Goal: Task Accomplishment & Management: Use online tool/utility

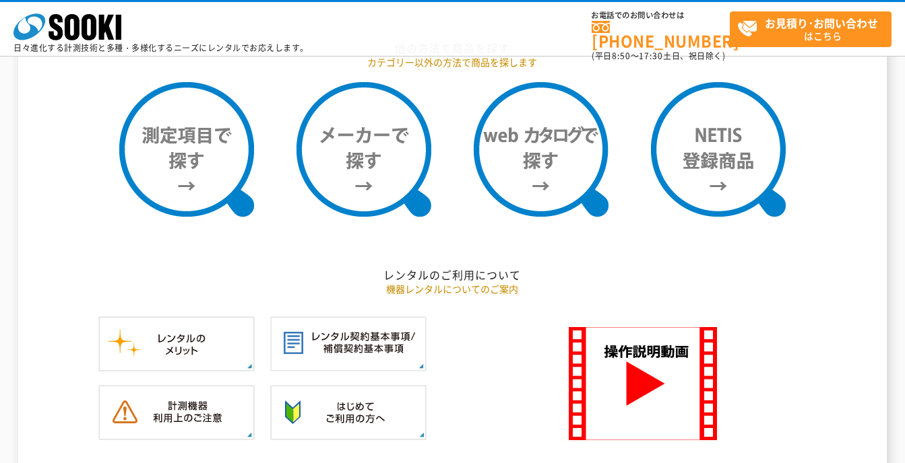
scroll to position [1010, 0]
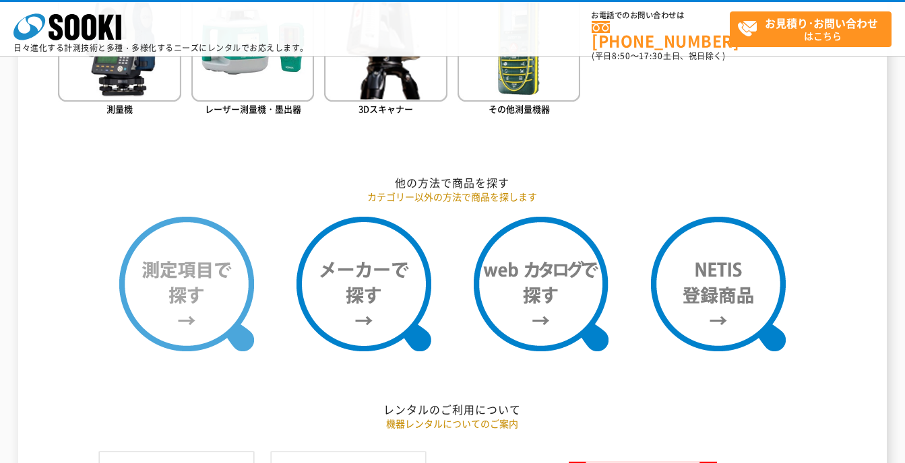
click at [212, 308] on img at bounding box center [186, 284] width 135 height 135
click at [212, 304] on img at bounding box center [186, 284] width 135 height 135
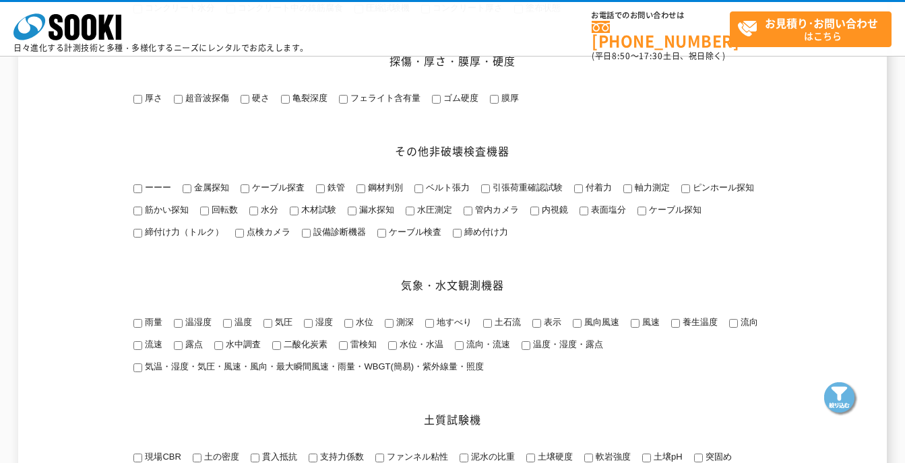
scroll to position [1010, 0]
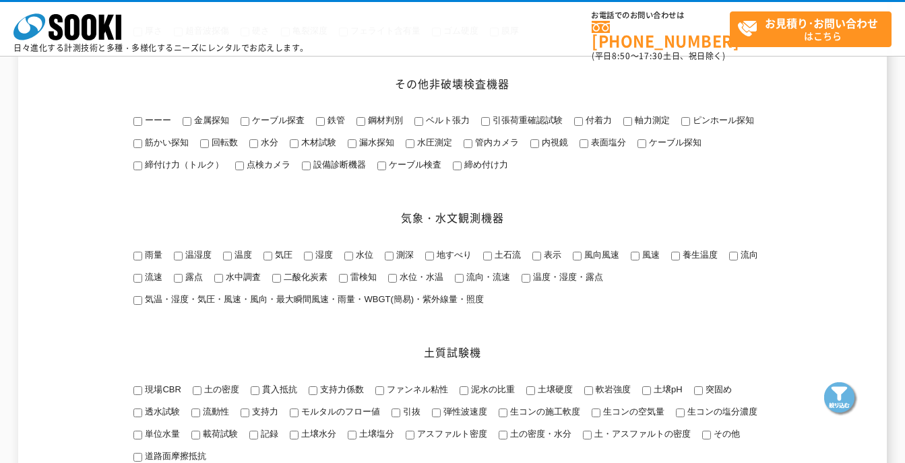
click at [225, 261] on input "温度" at bounding box center [227, 256] width 9 height 9
checkbox input "true"
click at [573, 261] on input "風向風速" at bounding box center [577, 256] width 9 height 9
checkbox input "true"
click at [636, 261] on input "風速" at bounding box center [634, 256] width 9 height 9
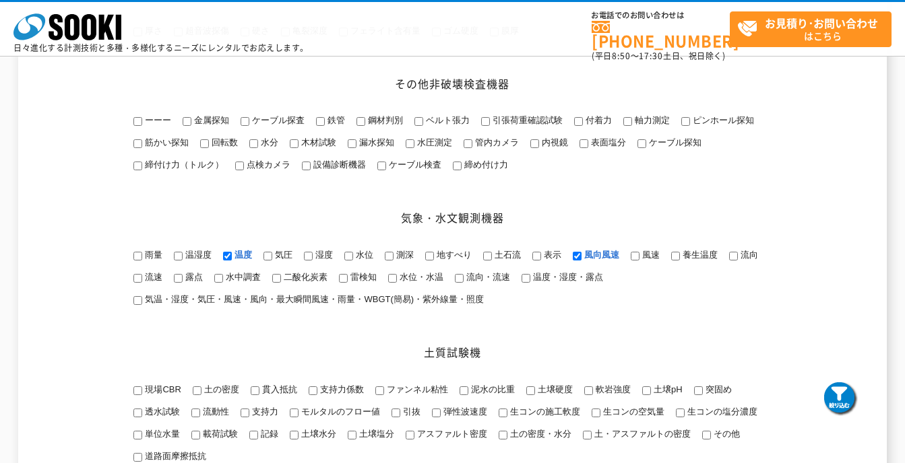
checkbox input "true"
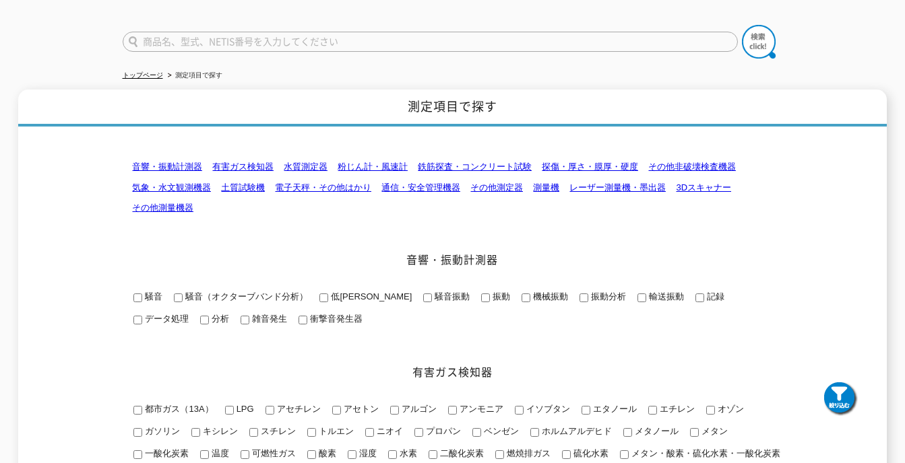
scroll to position [0, 0]
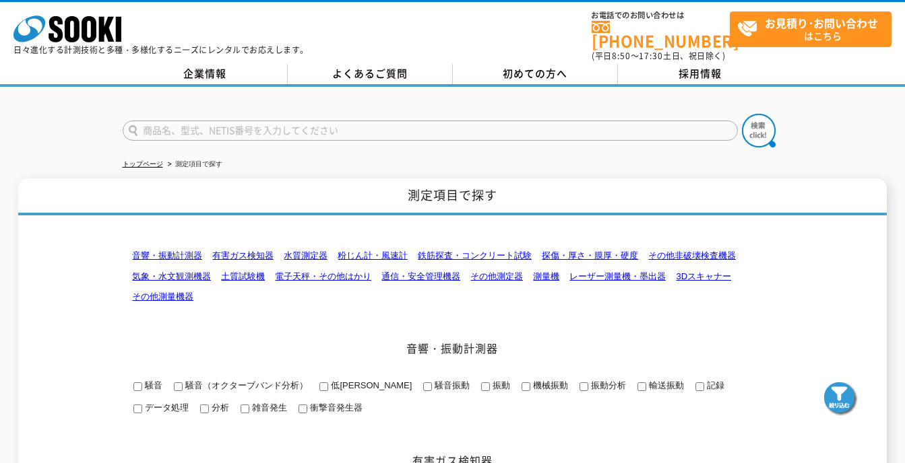
click at [839, 394] on img at bounding box center [841, 400] width 34 height 34
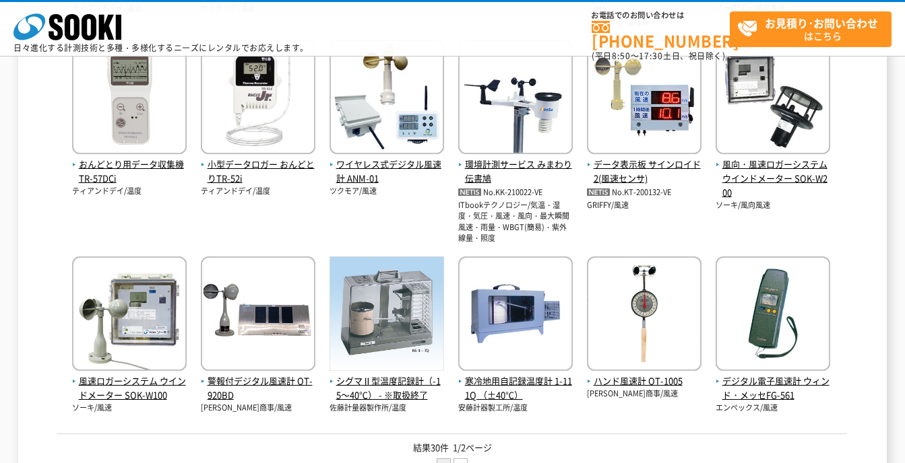
scroll to position [404, 0]
